Goal: Task Accomplishment & Management: Complete application form

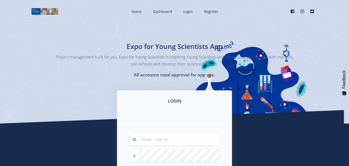
click at [163, 142] on input at bounding box center [179, 139] width 81 height 12
type input "sibabalwenontsanga5@gmail.com"
click at [152, 146] on form "sibabalwenontsanga5@gmail.com Remember me Login" at bounding box center [174, 165] width 90 height 64
click at [154, 139] on input "sibabalwenontsanga5@gmail.com" at bounding box center [179, 139] width 81 height 12
drag, startPoint x: 159, startPoint y: 106, endPoint x: 159, endPoint y: 89, distance: 17.3
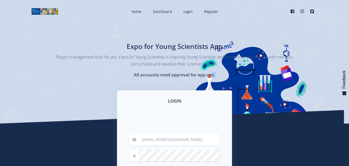
click at [159, 89] on div "Home Dashboard Login Register" at bounding box center [174, 118] width 349 height 236
click at [172, 101] on h3 "LOGIN" at bounding box center [174, 100] width 103 height 7
drag, startPoint x: 172, startPoint y: 101, endPoint x: 180, endPoint y: 117, distance: 18.3
click at [172, 101] on h3 "LOGIN" at bounding box center [174, 100] width 103 height 7
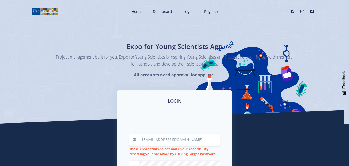
click at [210, 142] on input "sibabalwenontsanga5@gmail.com" at bounding box center [179, 139] width 81 height 12
drag, startPoint x: 163, startPoint y: 159, endPoint x: 153, endPoint y: 141, distance: 20.1
click at [153, 141] on input "sibabalwenontsanga5@gmail.com" at bounding box center [179, 139] width 81 height 12
click at [211, 143] on input "sibabalwenontsanga5@gmail.com" at bounding box center [179, 139] width 81 height 12
type input "s"
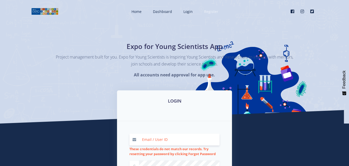
click at [208, 14] on span "Register" at bounding box center [211, 11] width 14 height 5
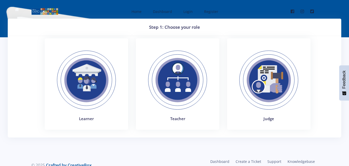
click at [95, 90] on img at bounding box center [86, 79] width 71 height 71
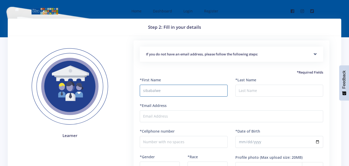
type input "sibabalwe"
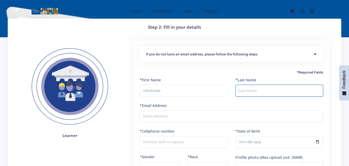
click at [246, 94] on input "*Last Name" at bounding box center [279, 90] width 88 height 12
type input "nontsanga"
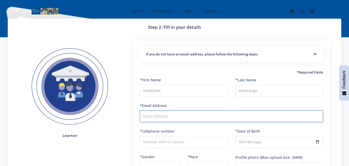
click at [173, 118] on input "*Email Address" at bounding box center [231, 116] width 183 height 12
type input "[EMAIL_ADDRESS][DOMAIN_NAME]"
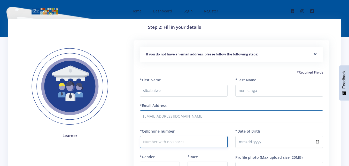
click at [174, 144] on input "*Cellphone number" at bounding box center [184, 142] width 88 height 12
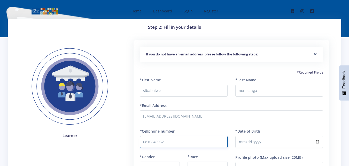
type input "0810849962"
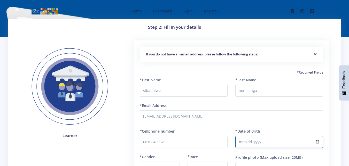
click at [244, 141] on input "*Date of Birth" at bounding box center [279, 142] width 88 height 12
type input "2008-09-18"
click at [151, 156] on label "*Gender" at bounding box center [147, 156] width 15 height 5
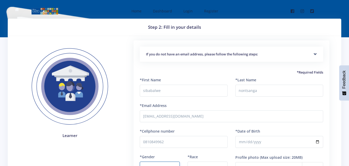
click at [151, 161] on select "- Male Female" at bounding box center [160, 167] width 40 height 12
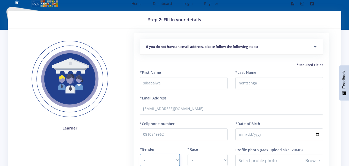
click at [177, 160] on select "- Male Female" at bounding box center [160, 160] width 40 height 12
select select "F"
click at [140, 154] on select "- Male Female" at bounding box center [160, 160] width 40 height 12
click at [225, 159] on select "- African Asian Coloured Indian White Other" at bounding box center [208, 160] width 40 height 12
select select "African"
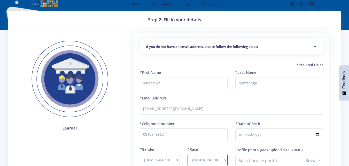
click at [188, 154] on select "- African Asian Coloured Indian White Other" at bounding box center [208, 160] width 40 height 12
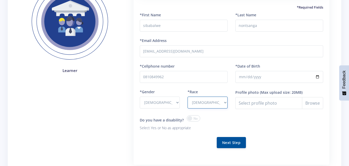
scroll to position [69, 0]
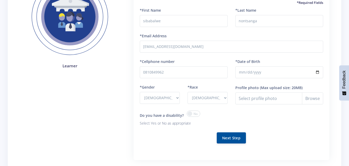
click at [195, 114] on span at bounding box center [193, 113] width 13 height 6
click at [0, 0] on input "checkbox" at bounding box center [0, 0] width 0 height 0
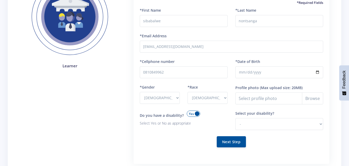
click at [190, 111] on span at bounding box center [193, 113] width 13 height 6
click at [0, 0] on input "checkbox" at bounding box center [0, 0] width 0 height 0
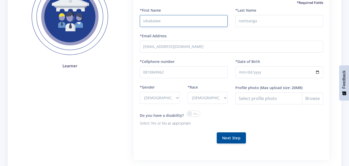
click at [144, 21] on input "sibabalwe" at bounding box center [184, 21] width 88 height 12
type input "Sibabalwe"
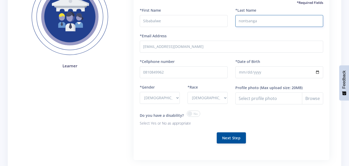
click at [241, 21] on input "nontsanga" at bounding box center [279, 21] width 88 height 12
type input "Nontsanga"
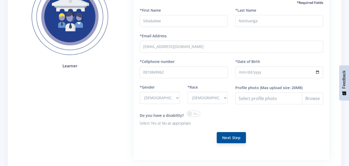
click at [230, 139] on button "Next Step" at bounding box center [231, 137] width 29 height 11
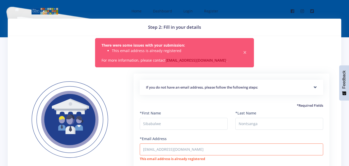
select select "F"
select select "[DEMOGRAPHIC_DATA]"
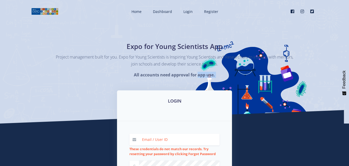
drag, startPoint x: 146, startPoint y: 99, endPoint x: 144, endPoint y: 82, distance: 16.9
click at [144, 82] on div "Home Dashboard Login Register" at bounding box center [174, 123] width 349 height 247
drag, startPoint x: 205, startPoint y: 103, endPoint x: 207, endPoint y: 99, distance: 4.7
click at [205, 101] on h3 "LOGIN" at bounding box center [174, 100] width 103 height 7
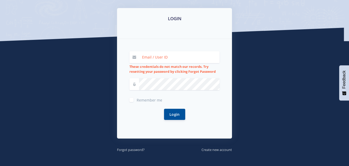
scroll to position [89, 0]
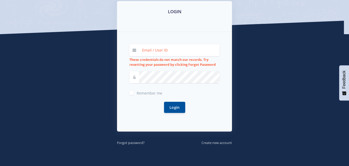
click at [156, 55] on input at bounding box center [179, 50] width 81 height 12
type input "[EMAIL_ADDRESS][DOMAIN_NAME]"
click at [124, 145] on small "Forgot password?" at bounding box center [131, 142] width 28 height 5
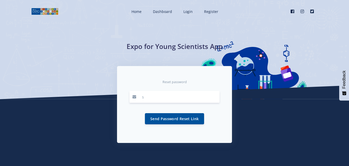
click at [154, 98] on input "s" at bounding box center [179, 97] width 81 height 12
type input "[EMAIL_ADDRESS][DOMAIN_NAME]"
click at [171, 117] on button "Send Password Reset Link" at bounding box center [174, 118] width 59 height 11
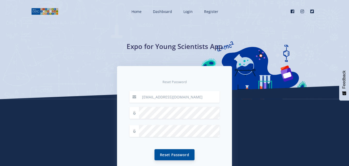
click at [159, 152] on button "Reset Password" at bounding box center [175, 154] width 40 height 11
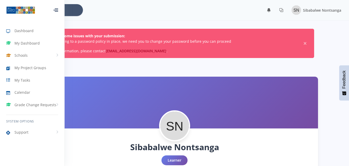
scroll to position [4, 4]
click at [22, 28] on span "Dashboard" at bounding box center [23, 30] width 19 height 5
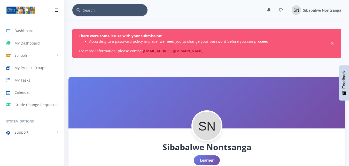
scroll to position [4, 4]
click at [154, 47] on div "There were some issues with your submission: According to a password policy in …" at bounding box center [206, 43] width 269 height 29
click at [156, 49] on link "support@exposcience.co.za" at bounding box center [173, 50] width 61 height 5
click at [331, 42] on span "×" at bounding box center [332, 43] width 5 height 5
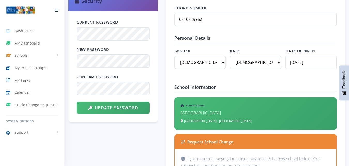
scroll to position [257, 0]
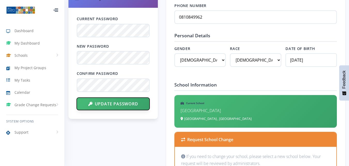
click at [85, 102] on button "Update Password" at bounding box center [113, 103] width 73 height 12
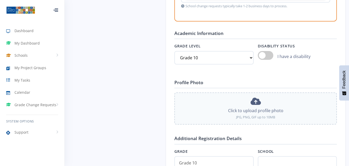
scroll to position [453, 0]
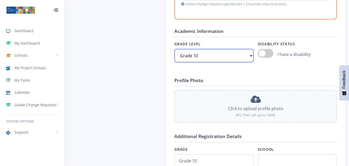
click at [250, 55] on select "Select grade Grade 4 Grade 5 Grade 6 Grade 7" at bounding box center [213, 55] width 79 height 13
click at [174, 49] on select "Select grade Grade 4 Grade 5 Grade 6 Grade 7" at bounding box center [213, 55] width 79 height 13
click at [252, 55] on select "Select grade Grade 4 Grade 5 Grade 6 Grade 7" at bounding box center [213, 55] width 79 height 13
select select "Grade 11"
click at [174, 49] on select "Select grade Grade 4 Grade 5 Grade 6 Grade 7" at bounding box center [213, 55] width 79 height 13
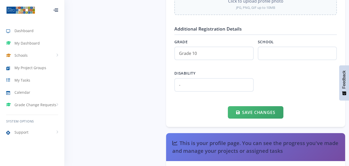
scroll to position [565, 0]
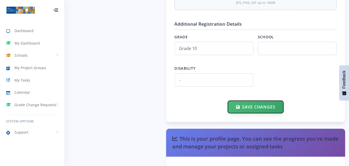
click at [244, 107] on button "Save Changes" at bounding box center [256, 107] width 56 height 12
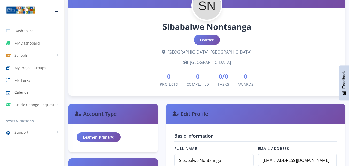
scroll to position [102, 0]
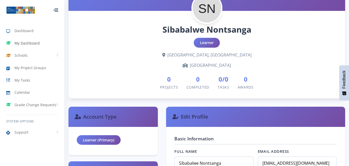
click at [33, 44] on span "My Dashboard" at bounding box center [26, 42] width 25 height 5
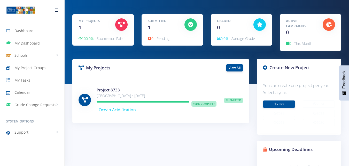
scroll to position [42, 0]
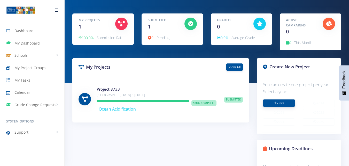
click at [274, 103] on icon at bounding box center [275, 102] width 3 height 3
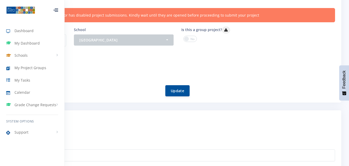
scroll to position [93, 0]
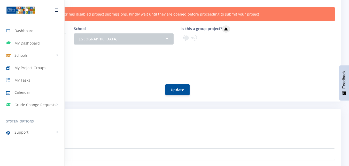
click at [191, 38] on span at bounding box center [189, 38] width 13 height 6
click at [0, 0] on input "checkbox" at bounding box center [0, 0] width 0 height 0
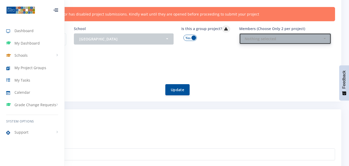
click at [323, 37] on div "Nothing selected" at bounding box center [284, 38] width 78 height 5
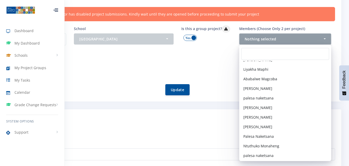
scroll to position [662, 0]
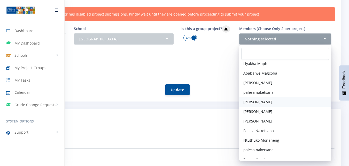
click at [253, 102] on span "[PERSON_NAME]" at bounding box center [257, 101] width 29 height 5
select select "31089"
click at [261, 102] on span "[PERSON_NAME]" at bounding box center [257, 101] width 29 height 5
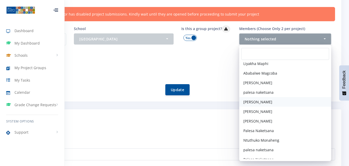
select select "31089"
click at [326, 40] on button "[PERSON_NAME]" at bounding box center [285, 38] width 92 height 11
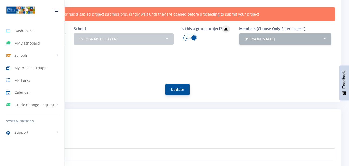
click at [174, 87] on button "Update" at bounding box center [177, 89] width 24 height 11
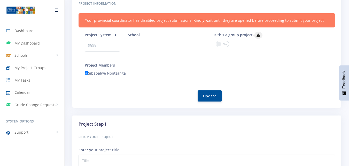
scroll to position [4, 4]
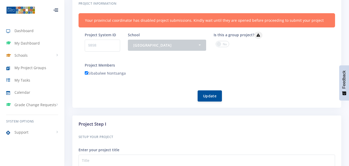
click at [226, 42] on span at bounding box center [222, 44] width 13 height 6
click at [0, 0] on input "checkbox" at bounding box center [0, 0] width 0 height 0
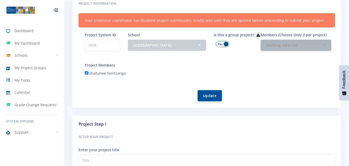
click at [207, 94] on button "Update" at bounding box center [210, 95] width 24 height 11
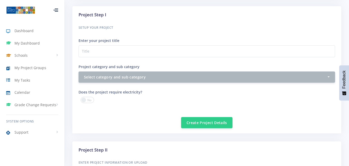
scroll to position [208, 0]
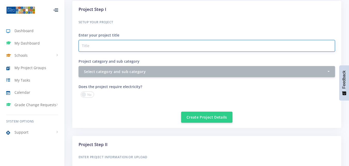
click at [118, 48] on input "Project category and sub category" at bounding box center [207, 46] width 257 height 12
type input "Academic Awards: A necessary motivator or a source of unnecessary stress"
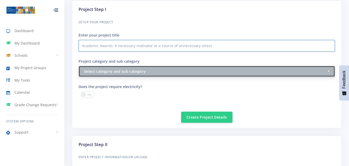
click at [326, 74] on div "Select category and sub category" at bounding box center [205, 70] width 243 height 5
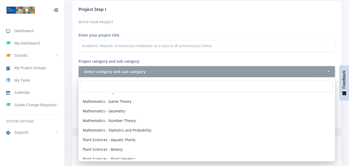
scroll to position [651, 0]
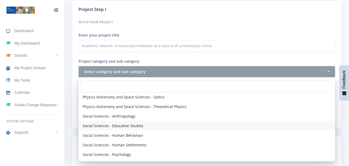
click at [138, 126] on span "Social Sciences - Education Studies" at bounding box center [113, 125] width 61 height 5
select select "71"
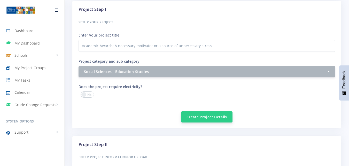
click at [197, 117] on button "Create Project Details" at bounding box center [206, 116] width 51 height 11
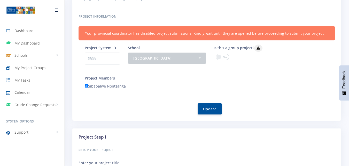
scroll to position [89, 0]
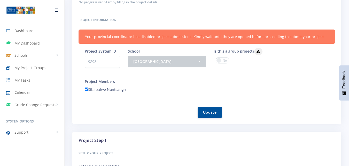
click at [229, 61] on span at bounding box center [222, 60] width 13 height 6
click at [0, 0] on input "checkbox" at bounding box center [0, 0] width 0 height 0
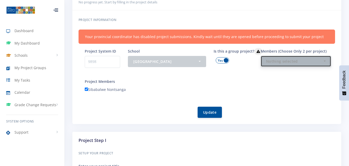
click at [325, 63] on button "Nothing selected" at bounding box center [296, 61] width 71 height 11
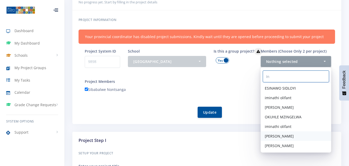
type input "In"
click at [302, 134] on link "[PERSON_NAME]" at bounding box center [296, 136] width 71 height 10
select select "31089"
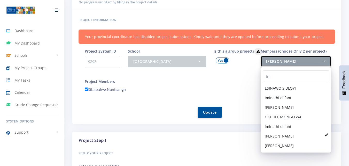
click at [326, 60] on button "[PERSON_NAME]" at bounding box center [296, 61] width 71 height 11
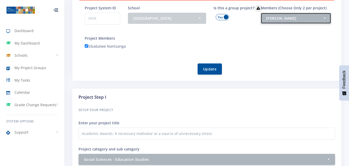
scroll to position [102, 0]
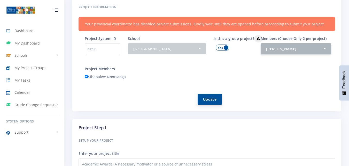
click at [210, 100] on button "Update" at bounding box center [210, 99] width 24 height 11
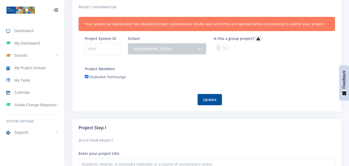
scroll to position [4, 4]
click at [221, 44] on div "Is this a group project?" at bounding box center [238, 39] width 57 height 9
click at [224, 49] on span at bounding box center [222, 47] width 13 height 6
click at [0, 0] on input "checkbox" at bounding box center [0, 0] width 0 height 0
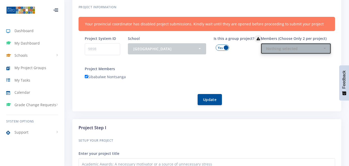
click at [323, 46] on button "Nothing selected" at bounding box center [296, 48] width 71 height 11
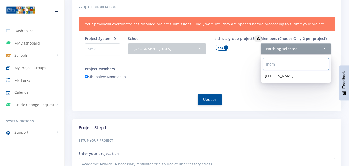
type input "Inam"
click at [297, 79] on link "[PERSON_NAME]" at bounding box center [296, 76] width 71 height 10
select select "31089"
click at [327, 75] on span at bounding box center [327, 74] width 2 height 4
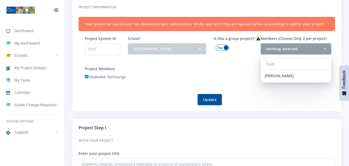
click at [299, 78] on link "[PERSON_NAME]" at bounding box center [296, 76] width 71 height 10
select select "31089"
click at [326, 47] on button "[PERSON_NAME]" at bounding box center [296, 48] width 71 height 11
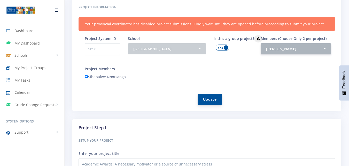
click at [206, 100] on button "Update" at bounding box center [210, 99] width 24 height 11
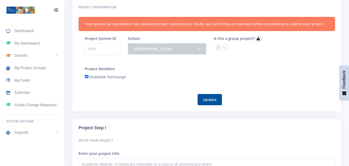
scroll to position [4, 4]
click at [225, 45] on span at bounding box center [222, 47] width 13 height 6
click at [0, 0] on input "checkbox" at bounding box center [0, 0] width 0 height 0
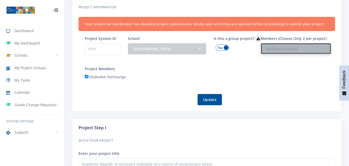
click at [294, 49] on div "Nothing selected" at bounding box center [294, 48] width 57 height 5
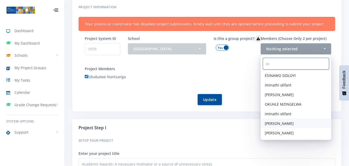
type input "in"
click at [271, 120] on link "[PERSON_NAME]" at bounding box center [296, 123] width 71 height 10
select select "31089"
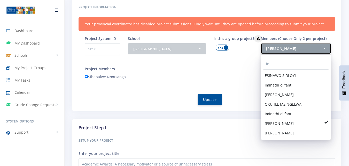
click at [325, 50] on button "[PERSON_NAME]" at bounding box center [296, 48] width 71 height 11
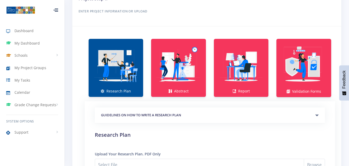
scroll to position [363, 0]
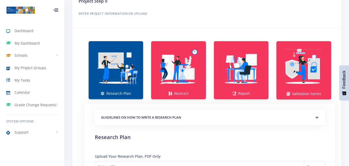
click at [130, 60] on img at bounding box center [116, 67] width 46 height 46
click at [113, 95] on link "Research Plan" at bounding box center [116, 70] width 55 height 58
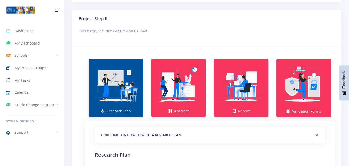
scroll to position [348, 0]
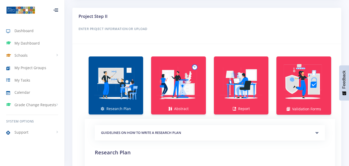
click at [132, 68] on img at bounding box center [116, 82] width 46 height 46
click at [135, 80] on img at bounding box center [116, 82] width 46 height 46
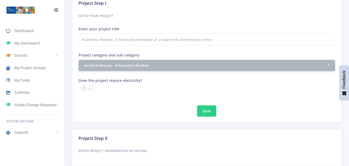
scroll to position [223, 0]
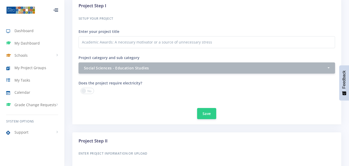
drag, startPoint x: 342, startPoint y: 59, endPoint x: 348, endPoint y: 54, distance: 7.9
click at [348, 54] on div "Project by: Sibabalwe Nontsanga | Progress: 0% In Progress Back to list" at bounding box center [207, 164] width 284 height 641
drag, startPoint x: 348, startPoint y: 54, endPoint x: 352, endPoint y: 59, distance: 6.2
click at [349, 59] on html "Dashboard My Dashboard Schools View Schools Khanyolwethu Secondary School My Pr…" at bounding box center [174, 131] width 349 height 708
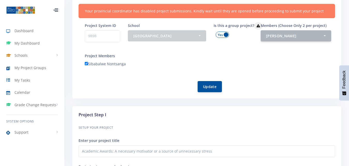
scroll to position [102, 0]
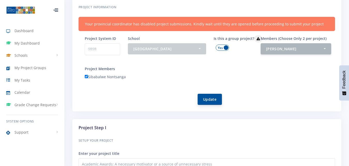
click at [204, 100] on button "Update" at bounding box center [210, 99] width 24 height 11
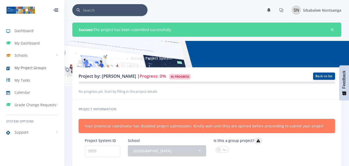
click at [27, 68] on span "My Project Groups" at bounding box center [30, 67] width 32 height 5
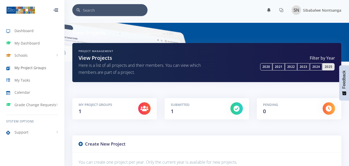
scroll to position [4, 4]
click at [87, 113] on div "My Project Groups 1" at bounding box center [105, 108] width 60 height 13
click at [142, 107] on icon at bounding box center [145, 108] width 8 height 6
click at [141, 107] on icon at bounding box center [145, 108] width 8 height 6
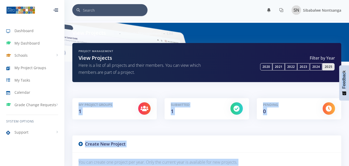
drag, startPoint x: 346, startPoint y: 61, endPoint x: 347, endPoint y: 73, distance: 12.0
drag, startPoint x: 303, startPoint y: 109, endPoint x: 301, endPoint y: 106, distance: 3.5
click at [303, 108] on div "Pending 0" at bounding box center [289, 108] width 60 height 13
click at [262, 137] on div "Create New Project" at bounding box center [206, 143] width 269 height 17
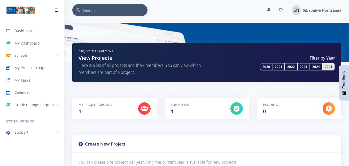
click at [326, 83] on div "Project Management View Projects Here is a list of all projects and their membe…" at bounding box center [206, 66] width 277 height 47
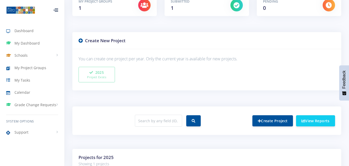
scroll to position [0, 0]
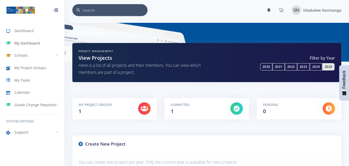
click at [18, 42] on span "My Dashboard" at bounding box center [26, 42] width 25 height 5
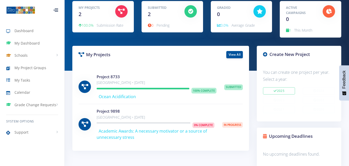
scroll to position [65, 0]
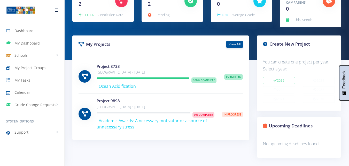
click at [344, 84] on span "Feedback" at bounding box center [344, 79] width 5 height 18
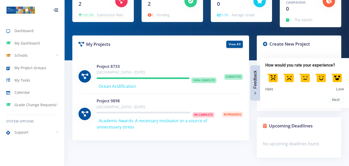
click at [257, 91] on div "Feedback - Hide survey" at bounding box center [255, 93] width 4 height 4
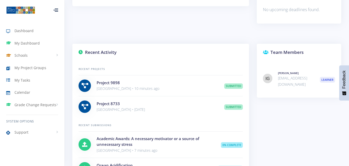
scroll to position [200, 0]
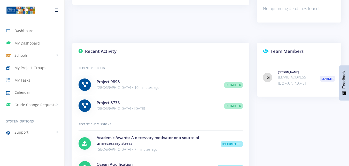
drag, startPoint x: 346, startPoint y: 70, endPoint x: 351, endPoint y: 91, distance: 21.1
click at [349, 92] on html "Dashboard My Dashboard Schools View Schools Khanyolwethu Secondary School My Pr…" at bounding box center [174, 85] width 349 height 570
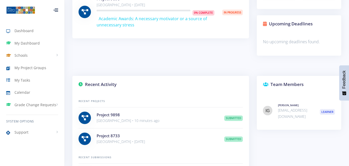
scroll to position [166, 0]
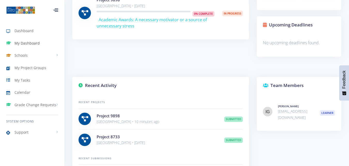
click at [19, 41] on span "My Dashboard" at bounding box center [26, 42] width 25 height 5
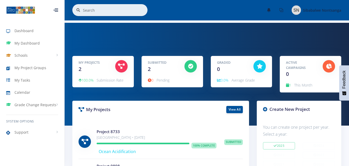
scroll to position [4, 4]
click at [35, 30] on link "Dashboard" at bounding box center [32, 31] width 64 height 12
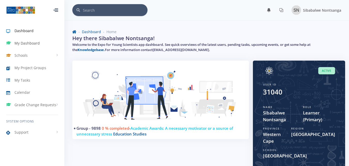
scroll to position [4, 4]
click at [17, 44] on span "My Dashboard" at bounding box center [26, 42] width 25 height 5
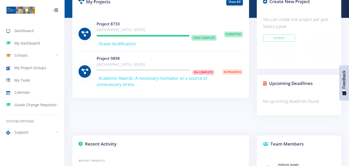
scroll to position [106, 0]
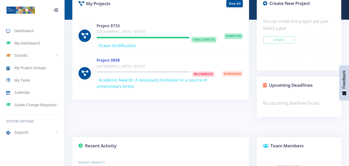
click at [108, 61] on link "Project 9898" at bounding box center [108, 59] width 23 height 5
click at [14, 67] on icon at bounding box center [10, 68] width 8 height 6
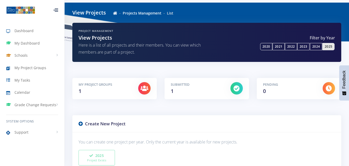
scroll to position [20, 0]
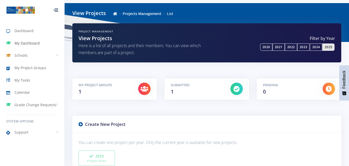
click at [31, 44] on span "My Dashboard" at bounding box center [26, 42] width 25 height 5
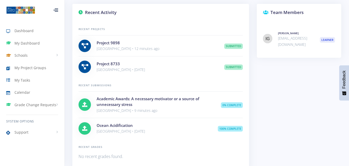
scroll to position [240, 0]
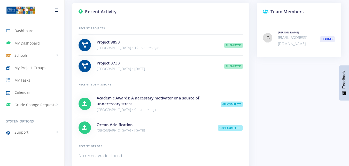
click at [125, 104] on h4 "Academic Awards: A necessary motivator or a source of unnecessary stress" at bounding box center [155, 101] width 117 height 12
click at [125, 103] on h4 "Academic Awards: A necessary motivator or a source of unnecessary stress" at bounding box center [155, 101] width 117 height 12
click at [165, 50] on p "Khanyolwethu Secondary School • 12 minutes ago" at bounding box center [157, 48] width 120 height 6
click at [229, 44] on span "Submitted" at bounding box center [233, 46] width 19 height 6
click at [235, 47] on span "Submitted" at bounding box center [233, 46] width 19 height 6
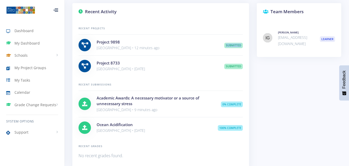
click at [235, 47] on span "Submitted" at bounding box center [233, 46] width 19 height 6
click at [215, 50] on p "Khanyolwethu Secondary School • 12 minutes ago" at bounding box center [157, 48] width 120 height 6
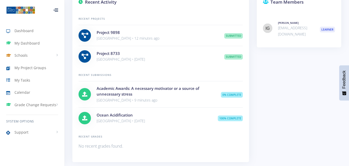
scroll to position [255, 0]
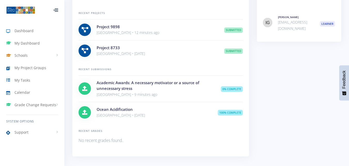
click at [88, 90] on div at bounding box center [85, 88] width 12 height 12
click at [86, 88] on icon at bounding box center [84, 88] width 5 height 5
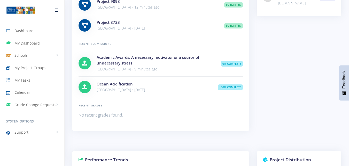
scroll to position [275, 0]
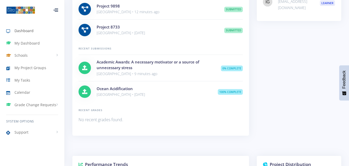
click at [15, 29] on span "Dashboard" at bounding box center [23, 30] width 19 height 5
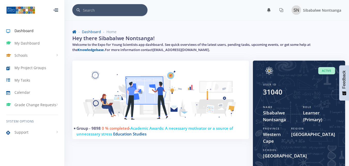
scroll to position [4, 4]
click at [15, 53] on span "Schools" at bounding box center [20, 54] width 13 height 5
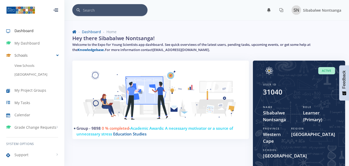
click at [15, 53] on span "Schools" at bounding box center [20, 54] width 13 height 5
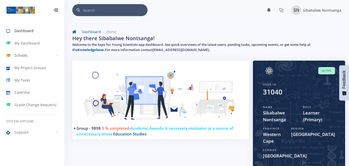
click at [15, 53] on span "Schools" at bounding box center [20, 54] width 13 height 5
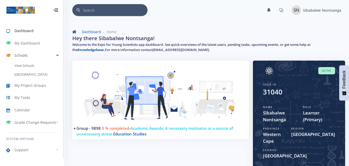
click at [55, 55] on link "Schools" at bounding box center [32, 55] width 64 height 12
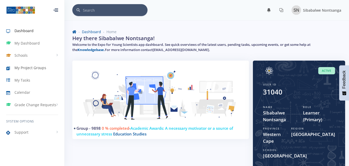
click at [29, 67] on span "My Project Groups" at bounding box center [30, 67] width 32 height 5
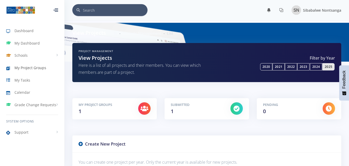
scroll to position [4, 4]
click at [81, 143] on icon at bounding box center [81, 143] width 4 height 4
click at [81, 141] on icon at bounding box center [81, 143] width 4 height 4
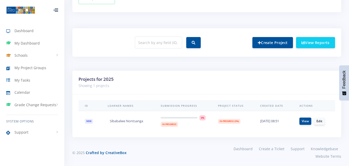
scroll to position [183, 0]
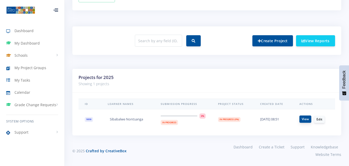
click at [306, 121] on link "View" at bounding box center [305, 118] width 12 height 7
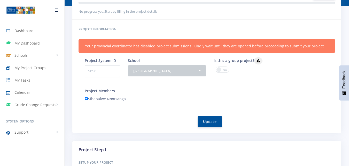
scroll to position [37, 0]
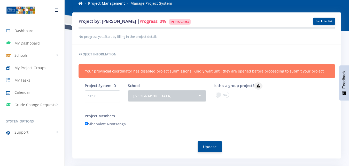
click at [221, 96] on span at bounding box center [222, 94] width 13 height 6
click at [0, 0] on input "checkbox" at bounding box center [0, 0] width 0 height 0
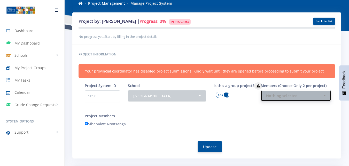
click at [284, 96] on div "Nothing selected" at bounding box center [294, 95] width 57 height 5
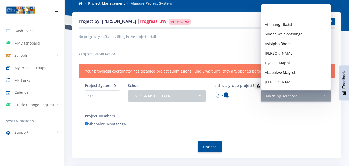
scroll to position [646, 0]
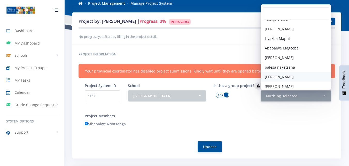
click at [285, 78] on span "[PERSON_NAME]" at bounding box center [279, 76] width 29 height 5
select select "31089"
click at [322, 94] on div "[PERSON_NAME]" at bounding box center [294, 95] width 57 height 5
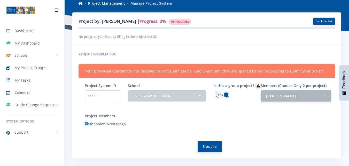
click at [210, 144] on button "Update" at bounding box center [210, 146] width 24 height 11
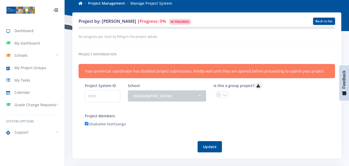
scroll to position [4, 4]
click at [221, 94] on span at bounding box center [222, 94] width 13 height 6
click at [0, 0] on input "checkbox" at bounding box center [0, 0] width 0 height 0
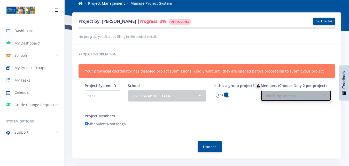
click at [325, 93] on button "Nothing selected" at bounding box center [296, 95] width 71 height 11
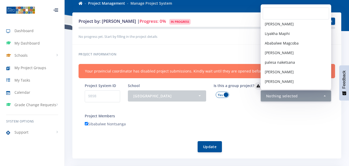
scroll to position [657, 0]
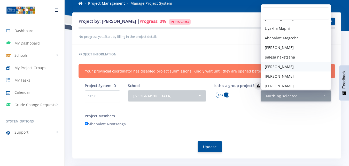
click at [287, 65] on span "[PERSON_NAME]" at bounding box center [279, 66] width 29 height 5
select select "31089"
click at [324, 93] on button "[PERSON_NAME]" at bounding box center [296, 95] width 71 height 11
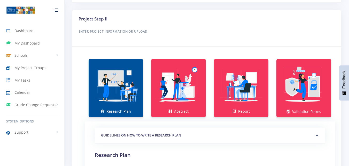
scroll to position [182, 0]
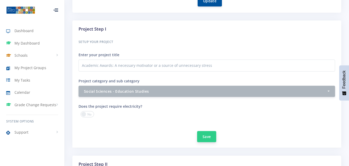
click at [208, 139] on button "Save" at bounding box center [206, 136] width 19 height 11
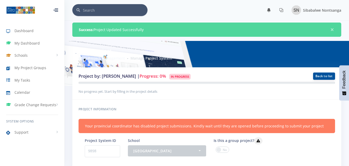
scroll to position [4, 4]
click at [220, 151] on span at bounding box center [222, 149] width 13 height 6
click at [0, 0] on input "checkbox" at bounding box center [0, 0] width 0 height 0
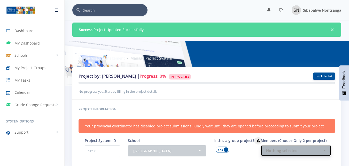
click at [323, 151] on button "Nothing selected" at bounding box center [296, 150] width 71 height 11
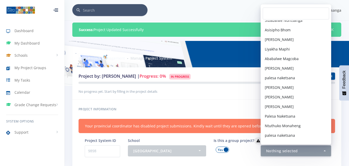
scroll to position [657, 0]
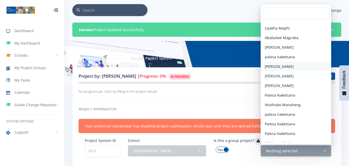
click at [295, 63] on link "[PERSON_NAME]" at bounding box center [296, 66] width 71 height 10
select select "31089"
click at [327, 149] on button "[PERSON_NAME]" at bounding box center [296, 150] width 71 height 11
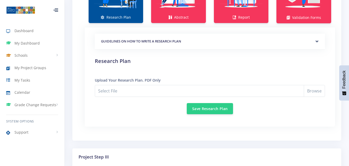
scroll to position [440, 0]
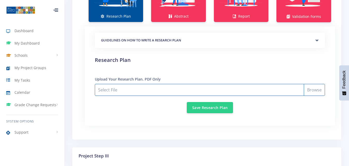
click at [262, 88] on input "Select File" at bounding box center [210, 90] width 230 height 12
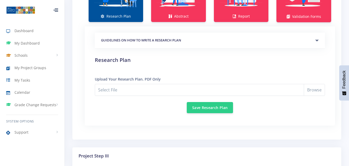
click at [120, 106] on div "Save Research Plan" at bounding box center [210, 104] width 230 height 17
